Goal: Task Accomplishment & Management: Manage account settings

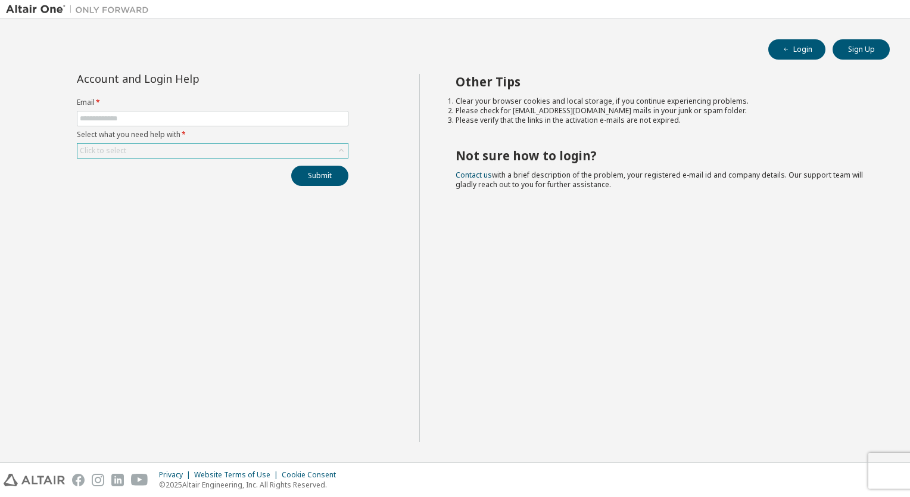
click at [163, 152] on div "Click to select" at bounding box center [212, 151] width 270 height 14
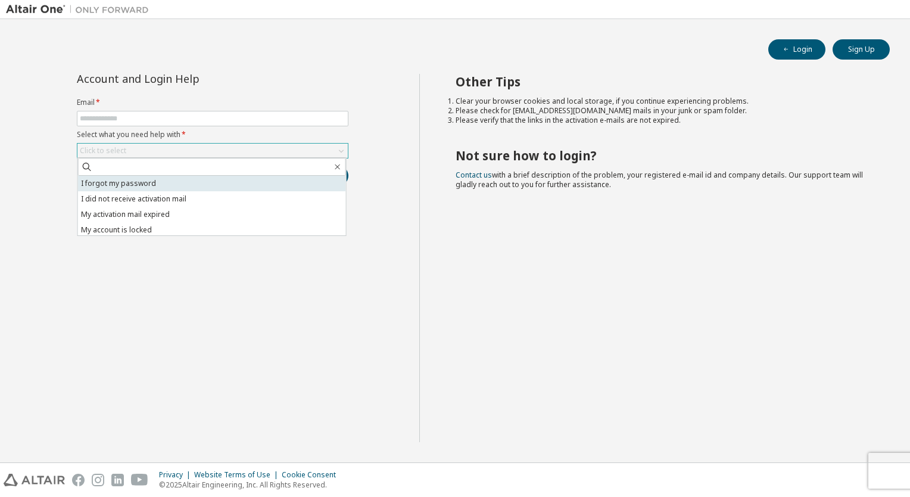
click at [123, 182] on li "I forgot my password" at bounding box center [212, 183] width 268 height 15
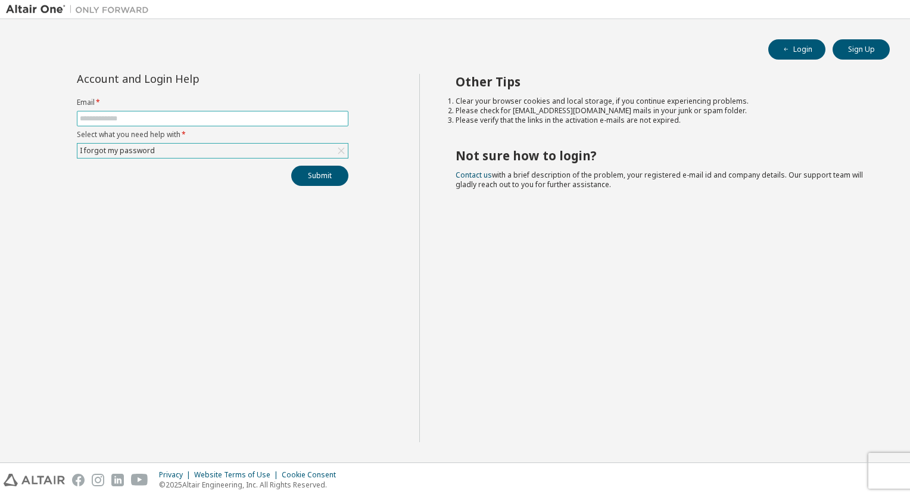
click at [120, 115] on input "text" at bounding box center [213, 119] width 266 height 10
type input "**********"
click at [318, 180] on button "Submit" at bounding box center [319, 176] width 57 height 20
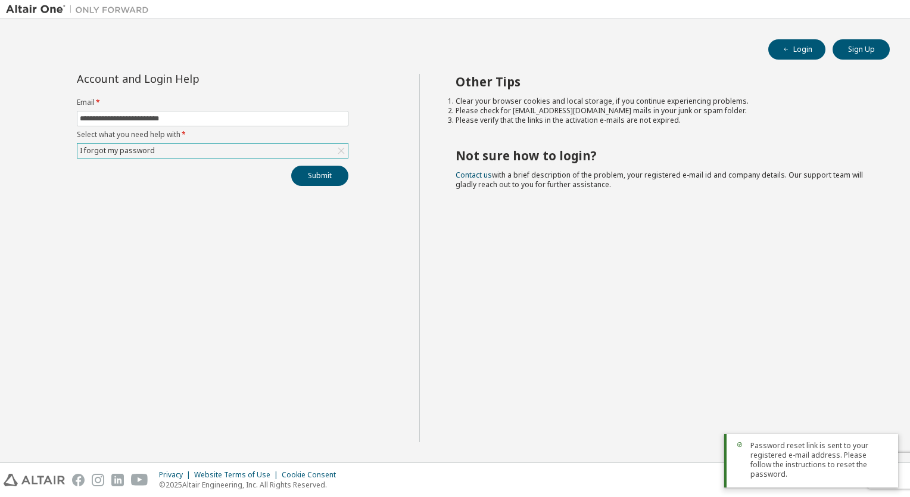
click at [799, 459] on span "Password reset link is sent to your registered e-mail address. Please follow th…" at bounding box center [819, 460] width 138 height 38
drag, startPoint x: 889, startPoint y: 450, endPoint x: 878, endPoint y: 442, distance: 12.9
click at [884, 447] on div "Password reset link is sent to your registered e-mail address. Please follow th…" at bounding box center [811, 461] width 174 height 54
click at [765, 357] on div "Other Tips Clear your browser cookies and local storage, if you continue experi…" at bounding box center [661, 258] width 485 height 368
